Goal: Information Seeking & Learning: Learn about a topic

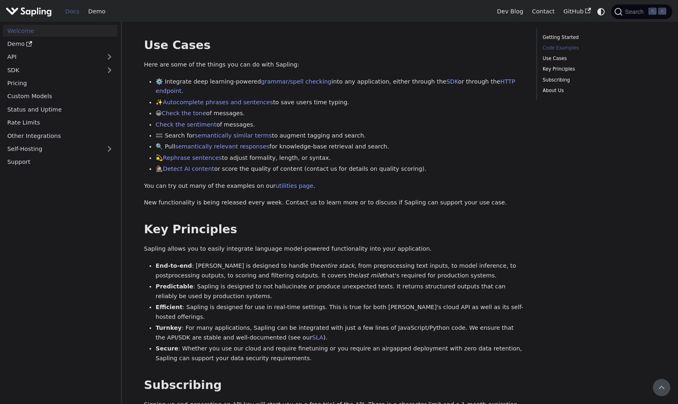
scroll to position [97, 0]
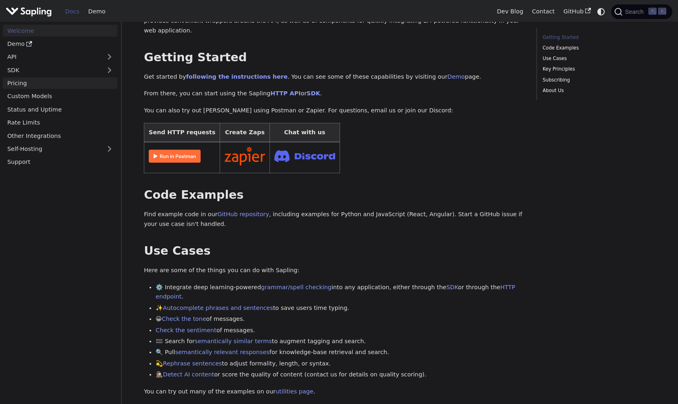
click at [55, 78] on link "Pricing" at bounding box center [60, 83] width 115 height 12
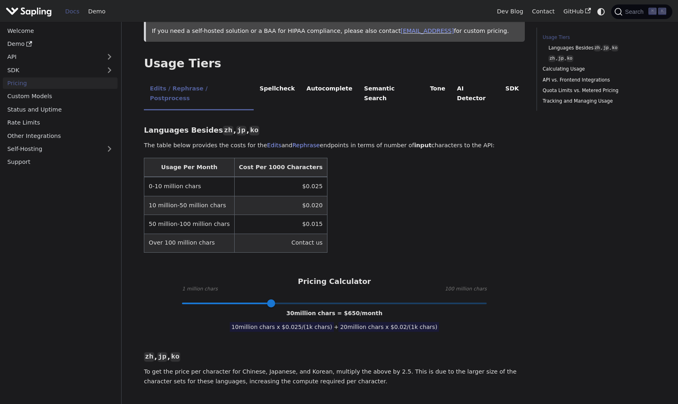
scroll to position [140, 0]
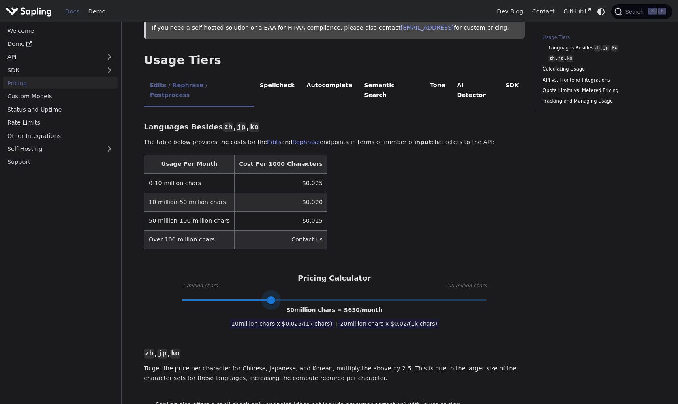
click at [273, 296] on span at bounding box center [271, 300] width 8 height 8
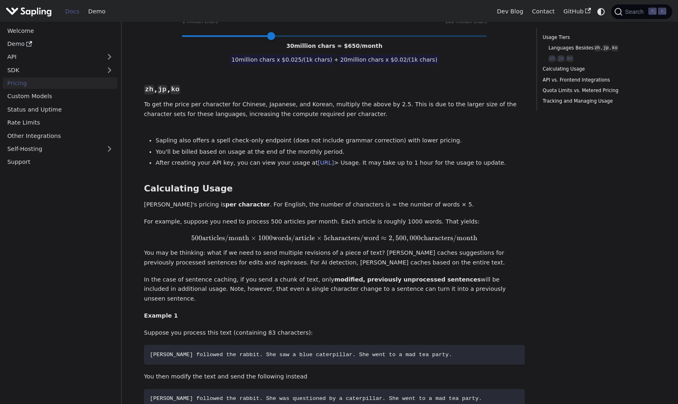
scroll to position [407, 0]
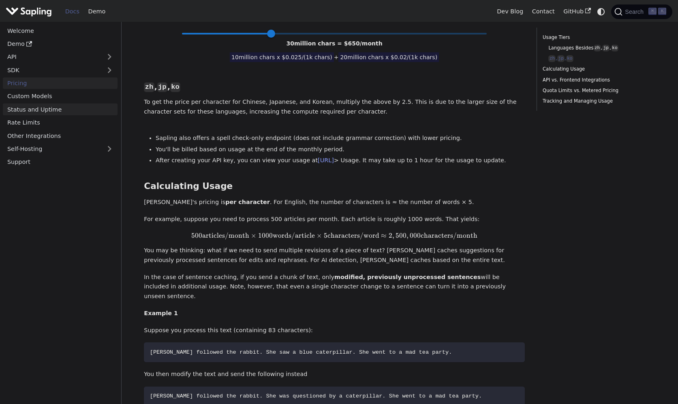
click at [56, 108] on link "Status and Uptime" at bounding box center [60, 109] width 115 height 12
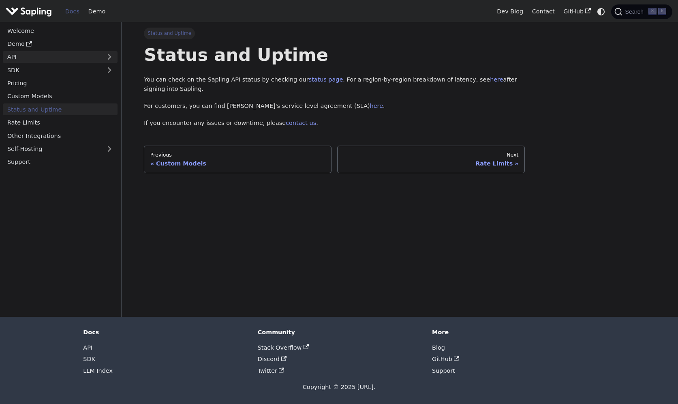
click at [71, 60] on link "API" at bounding box center [52, 57] width 99 height 12
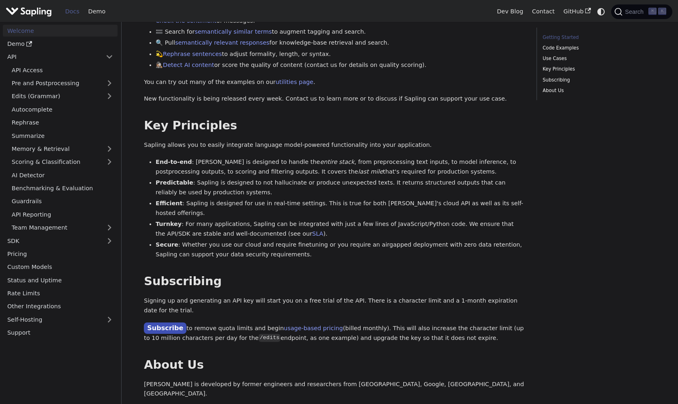
scroll to position [97, 0]
